Goal: Information Seeking & Learning: Learn about a topic

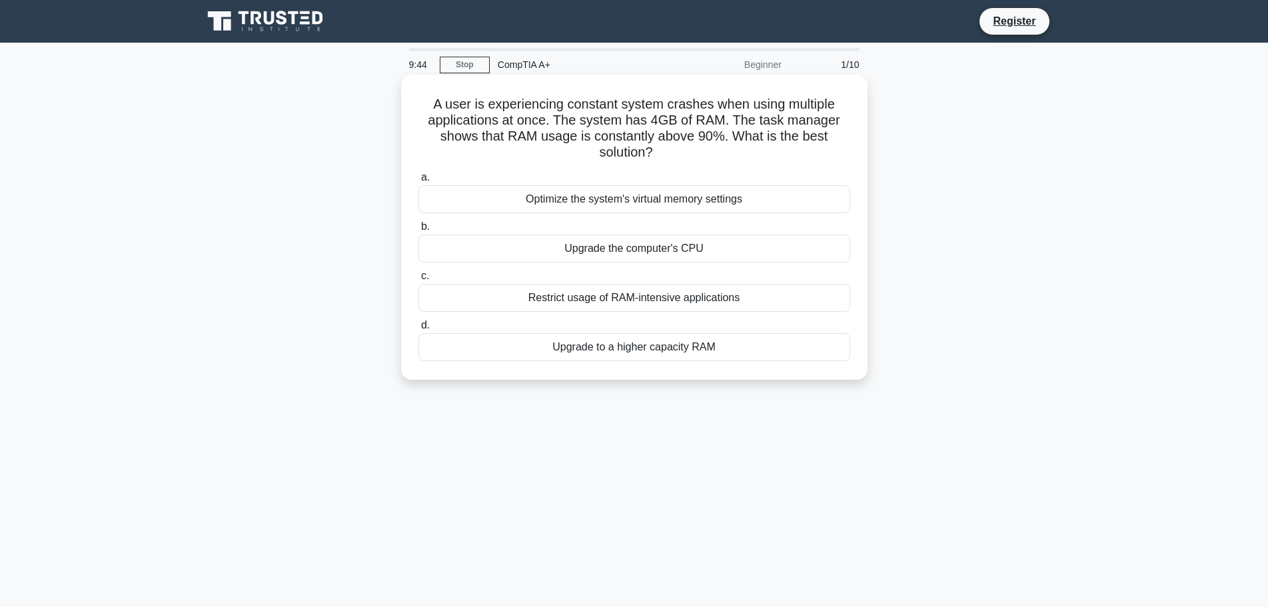
click at [639, 205] on div "Optimize the system's virtual memory settings" at bounding box center [635, 199] width 432 height 28
click at [419, 182] on input "a. Optimize the system's virtual memory settings" at bounding box center [419, 177] width 0 height 9
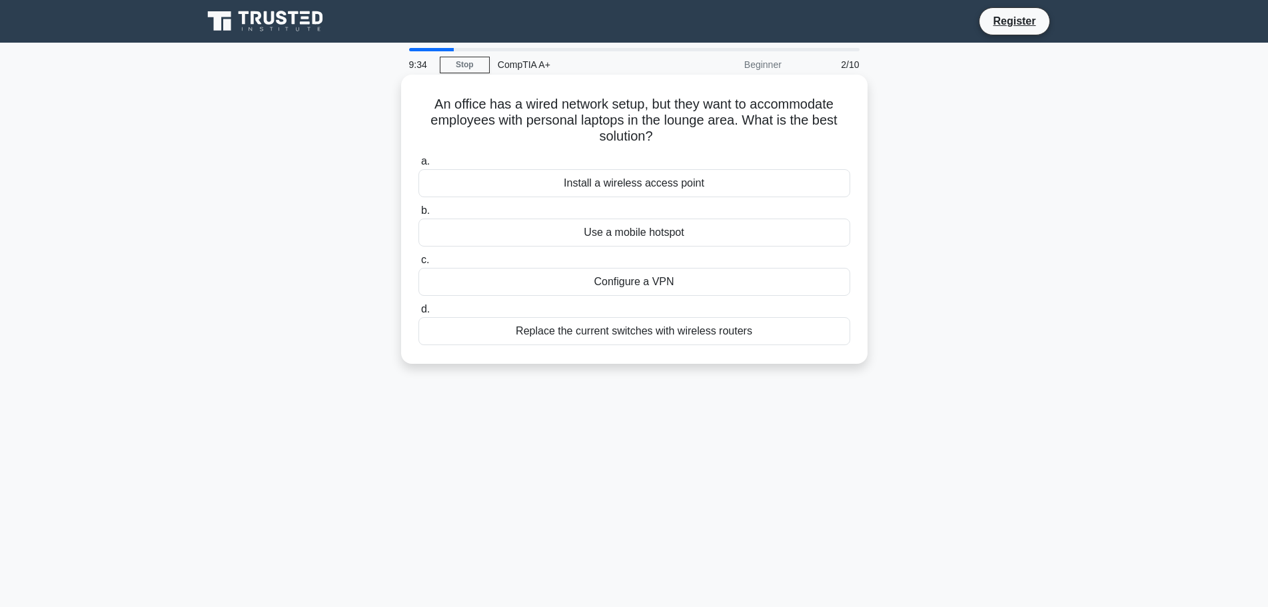
click at [633, 182] on div "Install a wireless access point" at bounding box center [635, 183] width 432 height 28
click at [419, 166] on input "a. Install a wireless access point" at bounding box center [419, 161] width 0 height 9
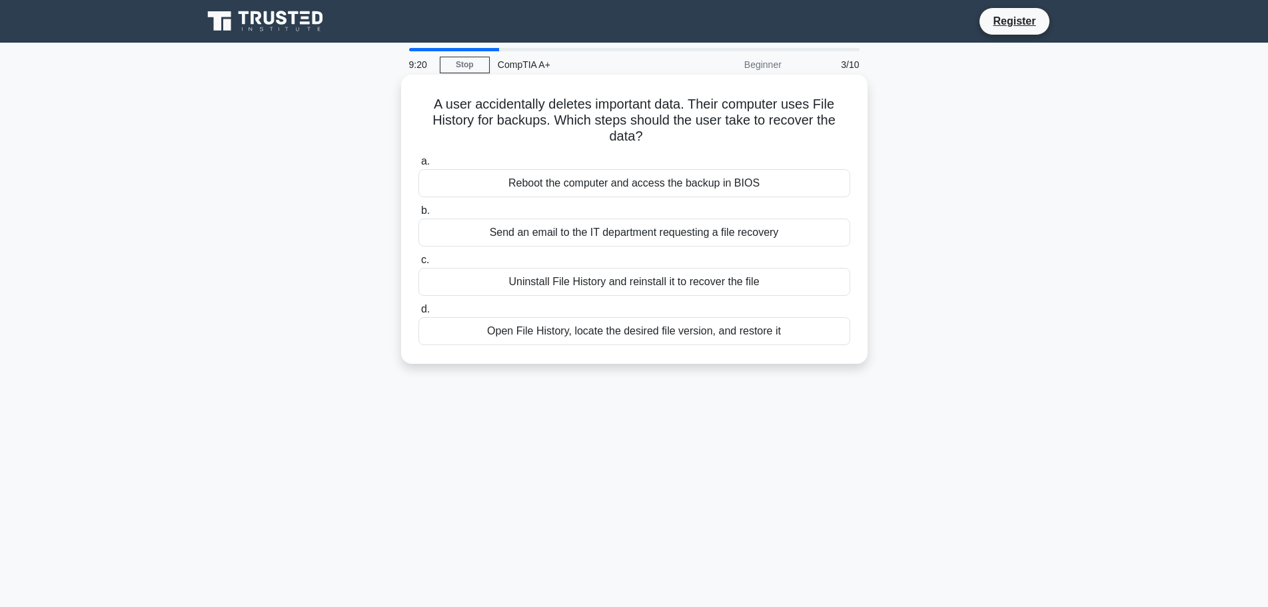
click at [681, 334] on div "Open File History, locate the desired file version, and restore it" at bounding box center [635, 331] width 432 height 28
click at [419, 314] on input "d. Open File History, locate the desired file version, and restore it" at bounding box center [419, 309] width 0 height 9
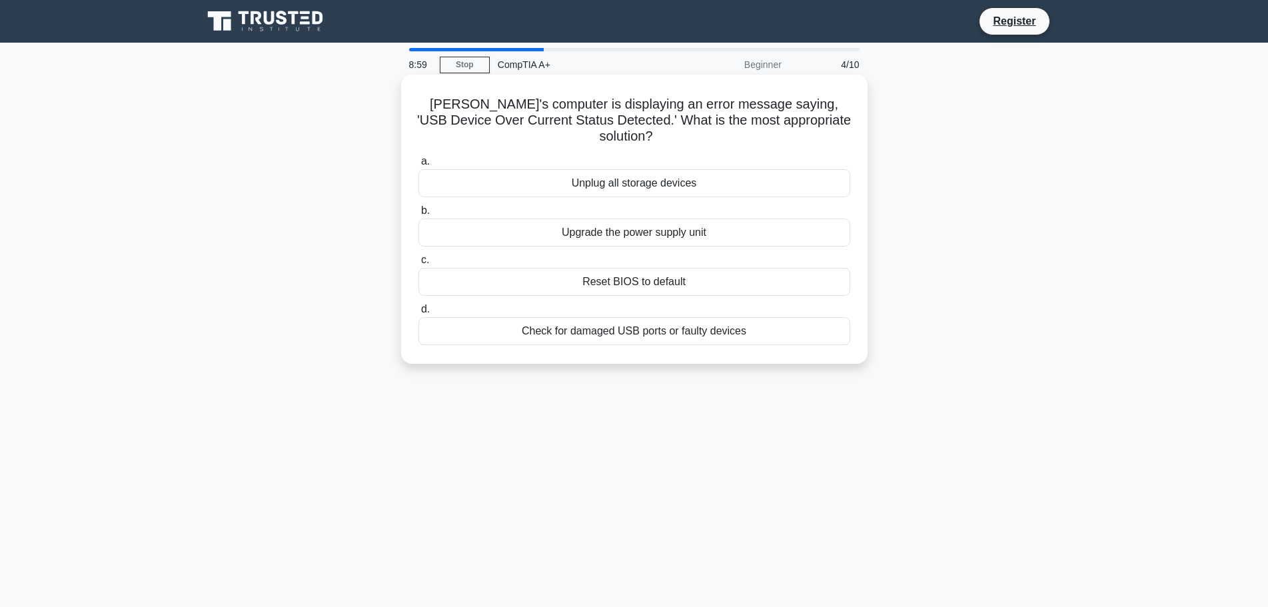
click at [644, 317] on div "Check for damaged USB ports or faulty devices" at bounding box center [635, 331] width 432 height 28
click at [419, 313] on input "d. Check for damaged USB ports or faulty devices" at bounding box center [419, 309] width 0 height 9
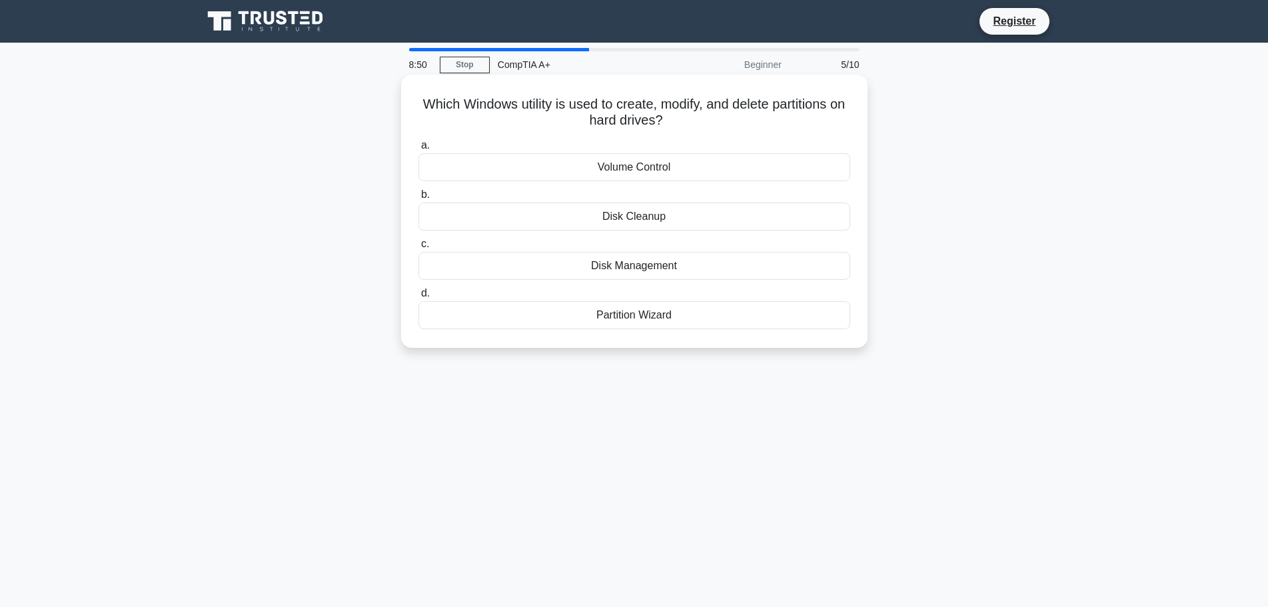
click at [647, 268] on div "Disk Management" at bounding box center [635, 266] width 432 height 28
click at [419, 249] on input "c. Disk Management" at bounding box center [419, 244] width 0 height 9
click at [666, 269] on div "PS/2 port" at bounding box center [635, 266] width 432 height 28
click at [419, 249] on input "c. PS/2 port" at bounding box center [419, 244] width 0 height 9
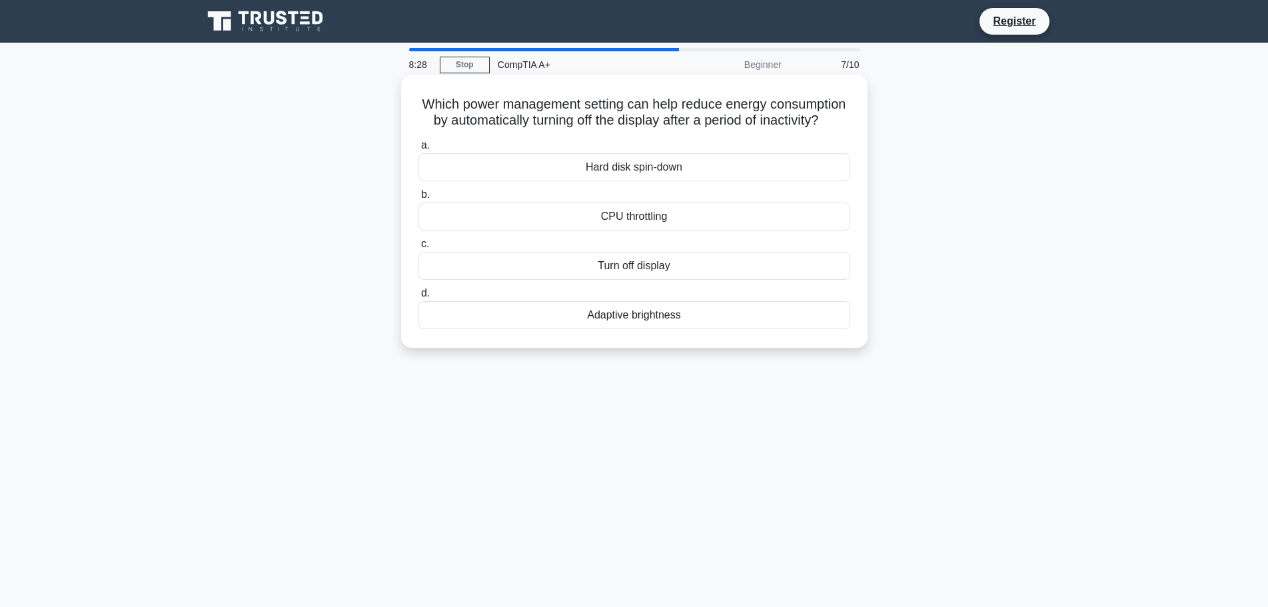
click at [645, 280] on div "Turn off display" at bounding box center [635, 266] width 432 height 28
click at [419, 249] on input "c. Turn off display" at bounding box center [419, 244] width 0 height 9
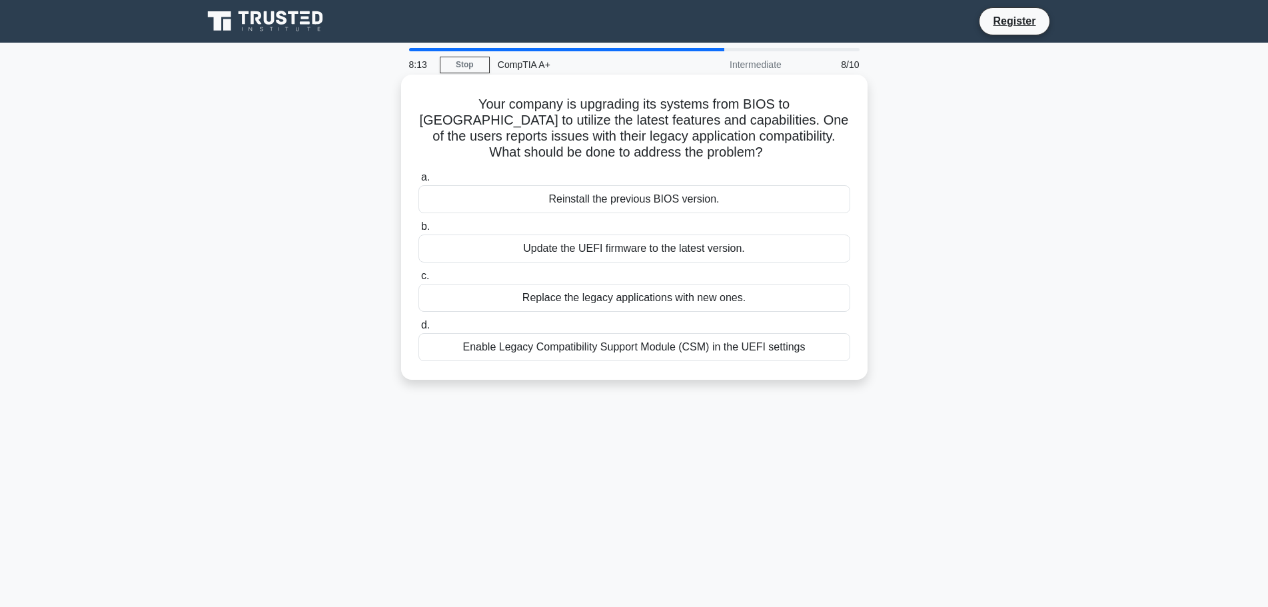
click at [625, 301] on div "Replace the legacy applications with new ones." at bounding box center [635, 298] width 432 height 28
click at [419, 281] on input "c. Replace the legacy applications with new ones." at bounding box center [419, 276] width 0 height 9
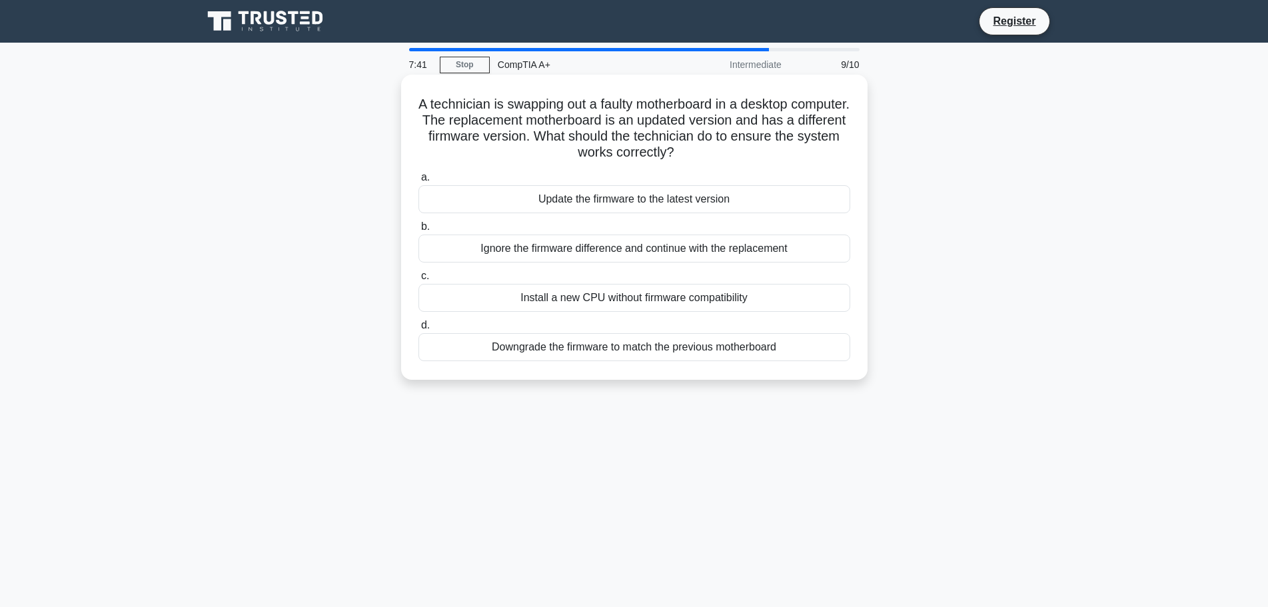
click at [677, 196] on div "Update the firmware to the latest version" at bounding box center [635, 199] width 432 height 28
click at [419, 182] on input "a. Update the firmware to the latest version" at bounding box center [419, 177] width 0 height 9
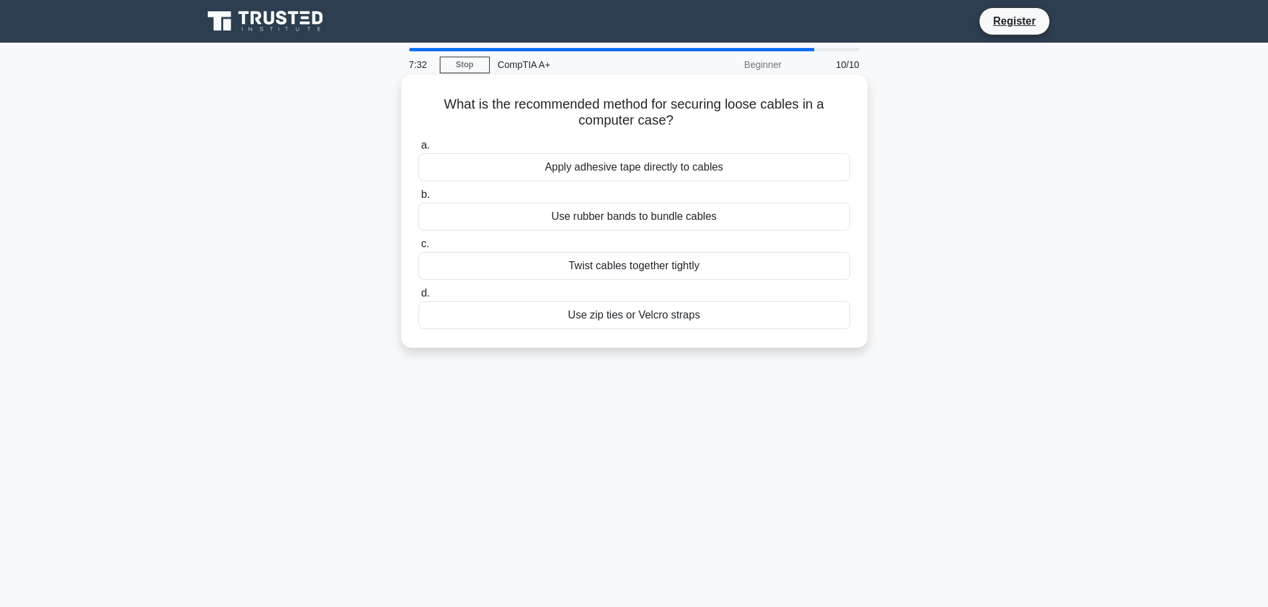
click at [667, 317] on div "Use zip ties or Velcro straps" at bounding box center [635, 315] width 432 height 28
click at [419, 298] on input "d. Use zip ties or Velcro straps" at bounding box center [419, 293] width 0 height 9
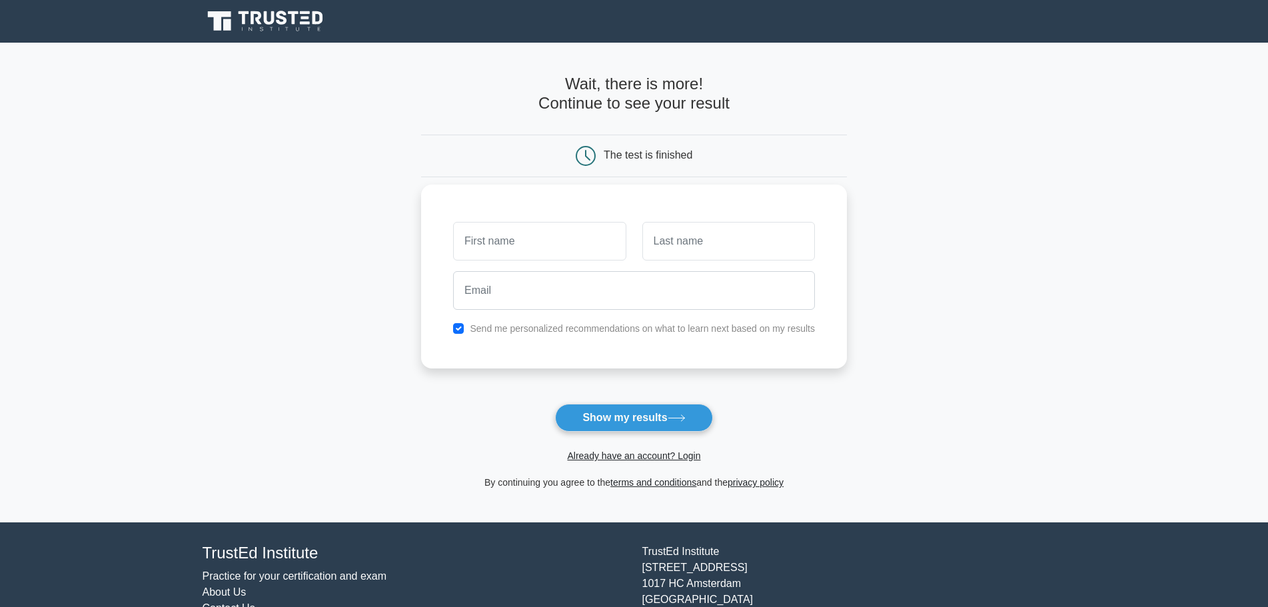
click at [539, 237] on input "text" at bounding box center [539, 241] width 173 height 39
type input "[DEMOGRAPHIC_DATA]"
click at [735, 249] on input "text" at bounding box center [729, 241] width 173 height 39
type input "[PERSON_NAME]"
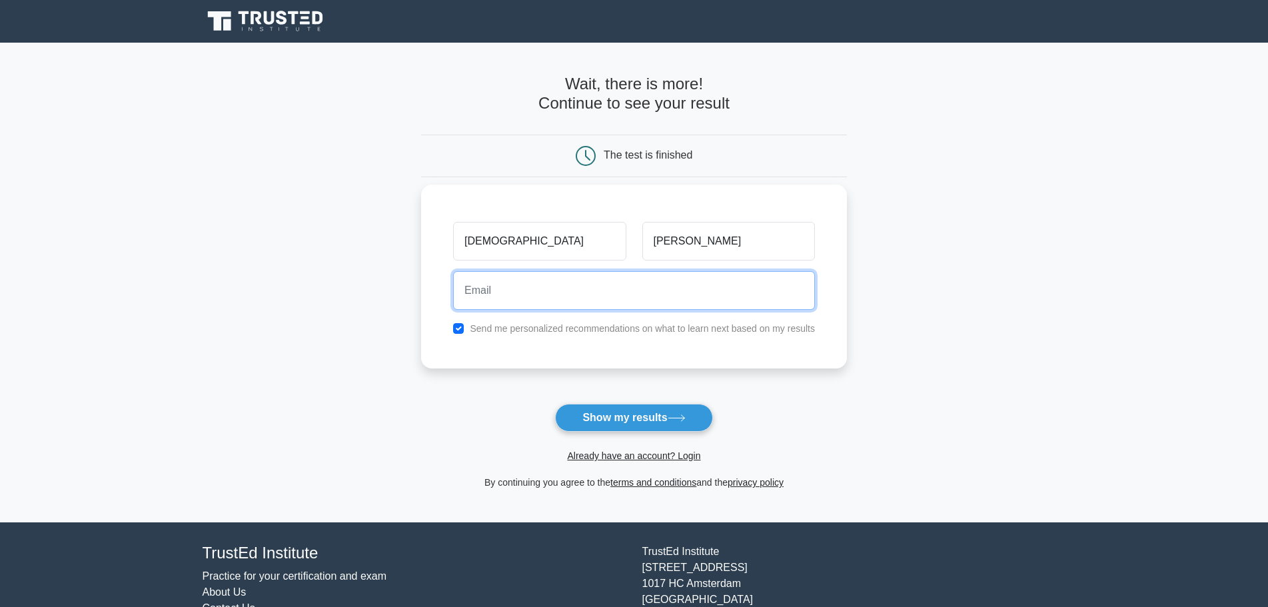
click at [539, 289] on input "email" at bounding box center [634, 290] width 362 height 39
type input "[EMAIL_ADDRESS][DOMAIN_NAME]"
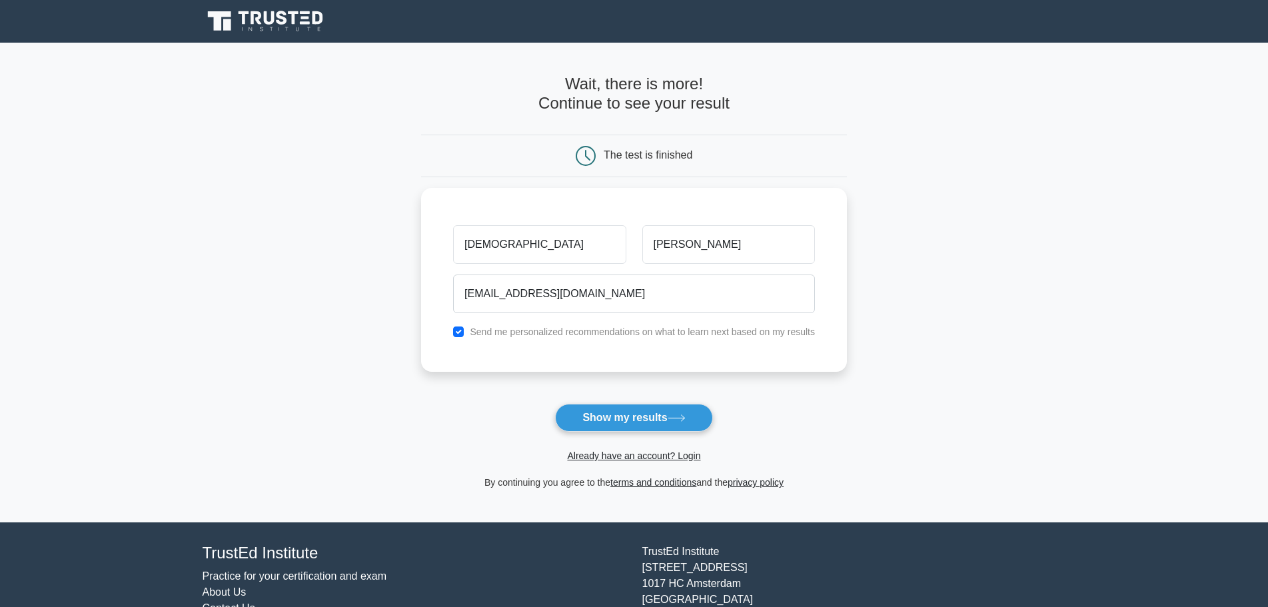
click at [657, 419] on button "Show my results" at bounding box center [633, 418] width 157 height 28
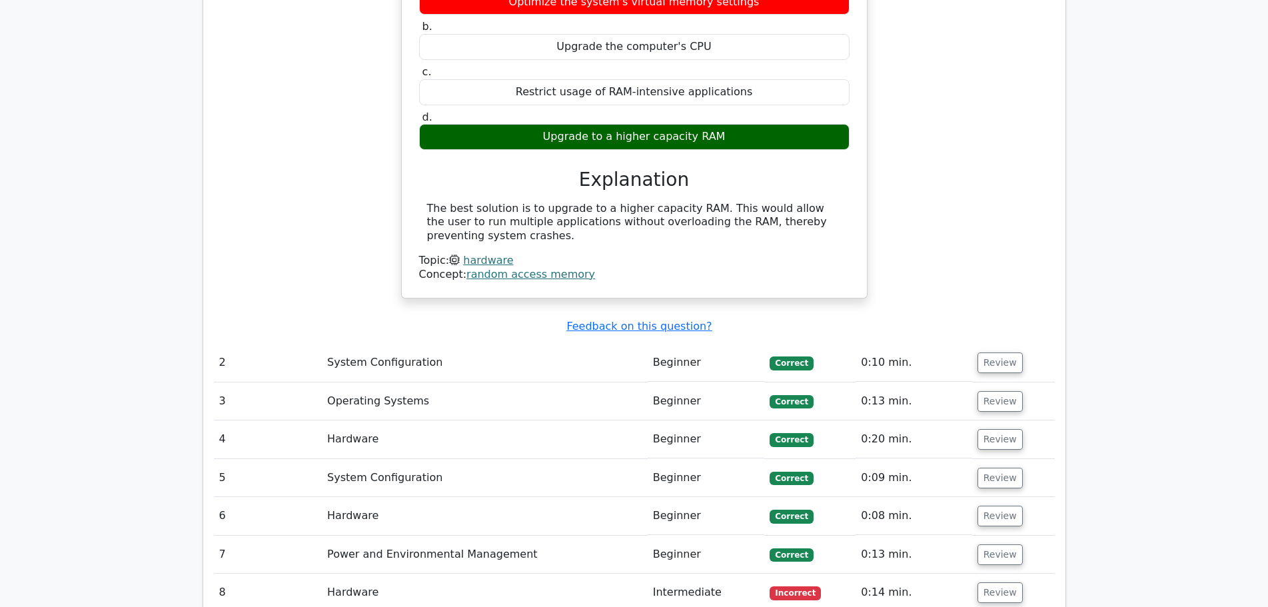
scroll to position [1400, 0]
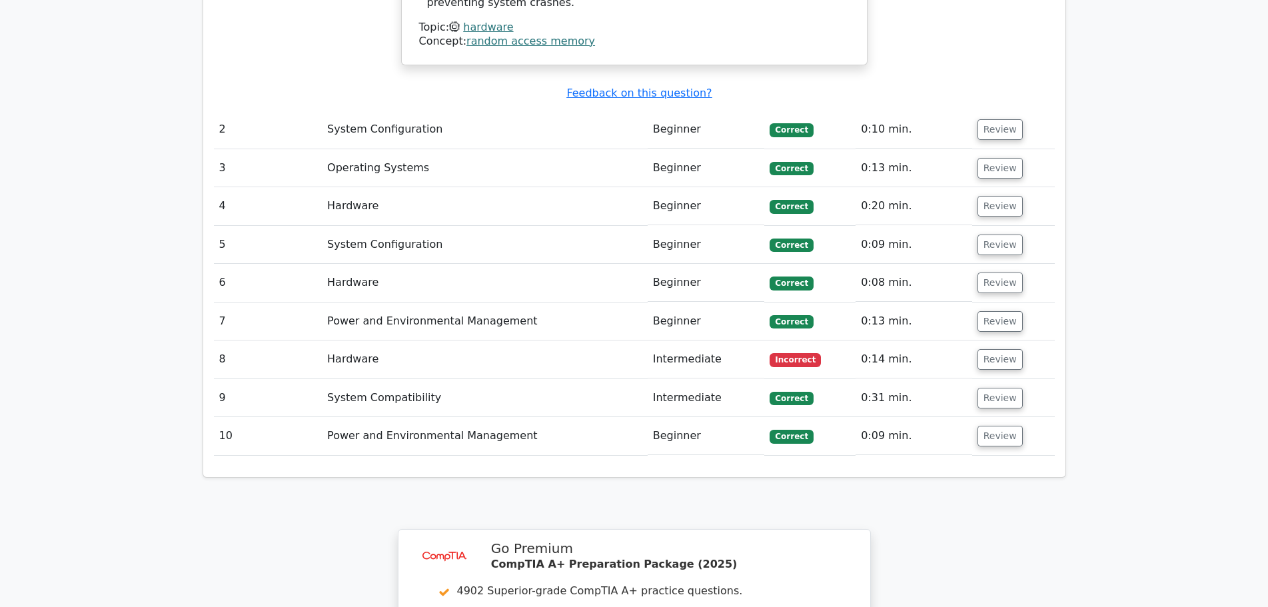
click at [463, 341] on td "Hardware" at bounding box center [485, 360] width 326 height 38
click at [1003, 349] on button "Review" at bounding box center [1000, 359] width 45 height 21
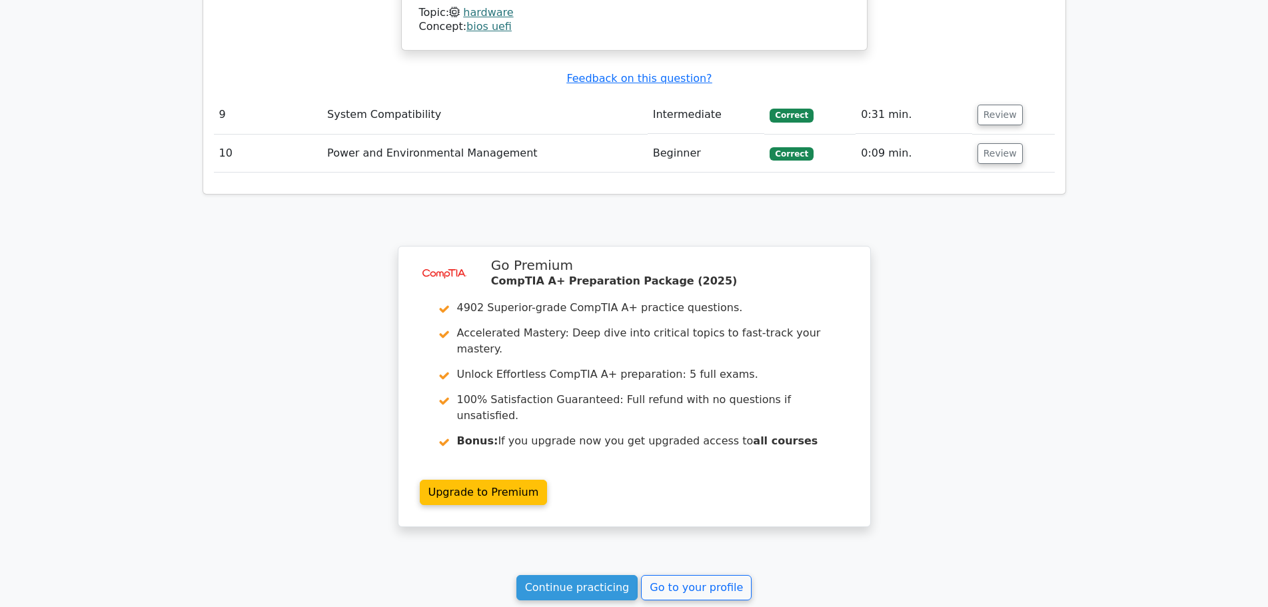
scroll to position [2200, 0]
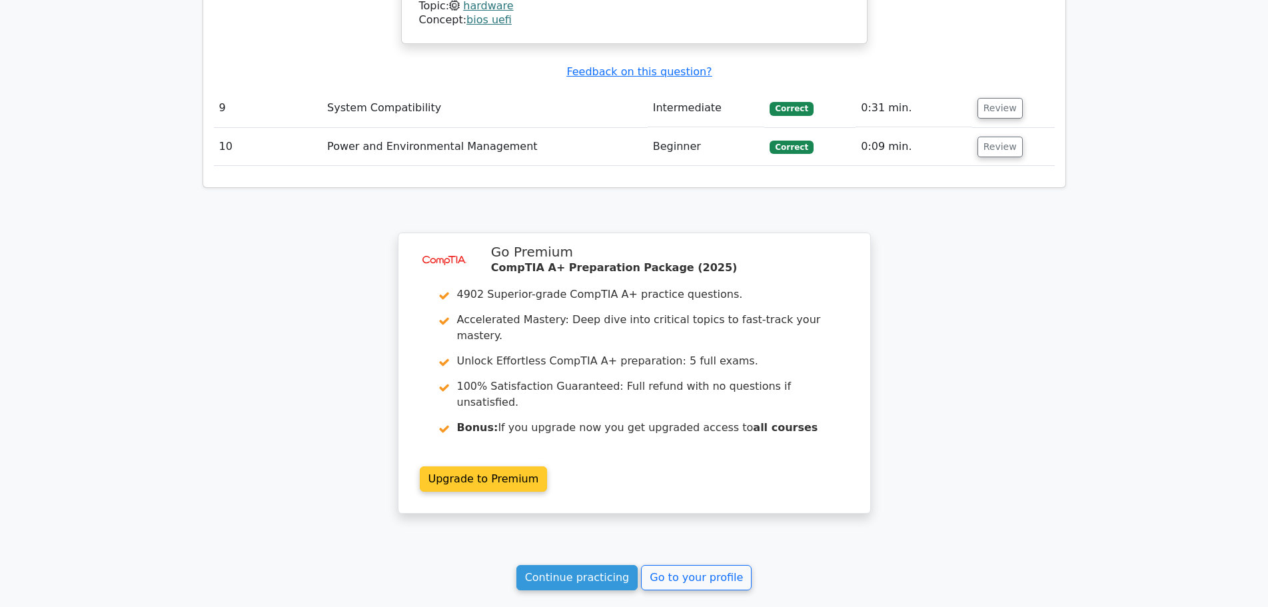
click at [469, 467] on link "Upgrade to Premium" at bounding box center [484, 479] width 128 height 25
drag, startPoint x: 703, startPoint y: 498, endPoint x: 587, endPoint y: 495, distance: 115.3
